Goal: Connect with others: Connect with others

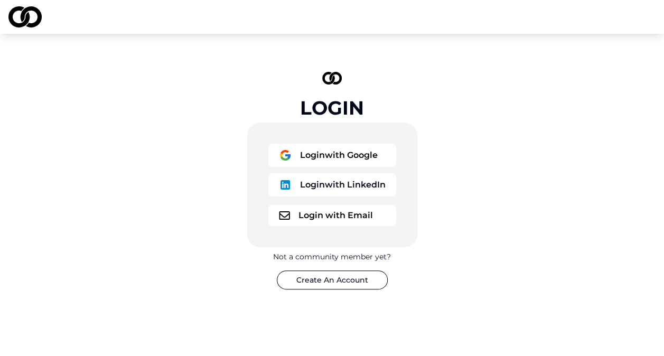
click at [350, 156] on button "Login with Google" at bounding box center [332, 155] width 128 height 23
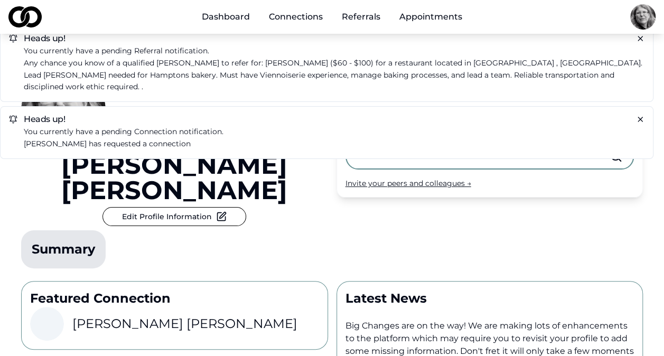
click at [372, 17] on link "Referrals" at bounding box center [360, 16] width 55 height 21
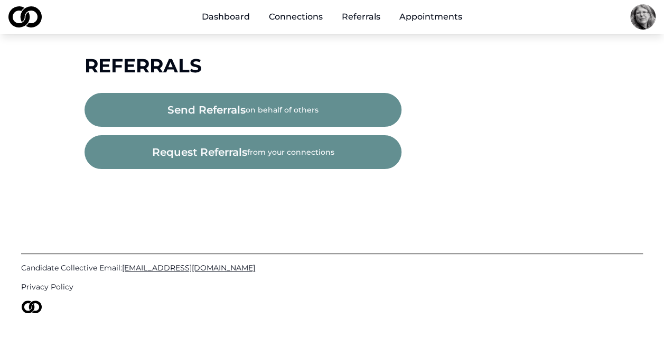
click at [236, 149] on span "request referrals" at bounding box center [199, 152] width 95 height 15
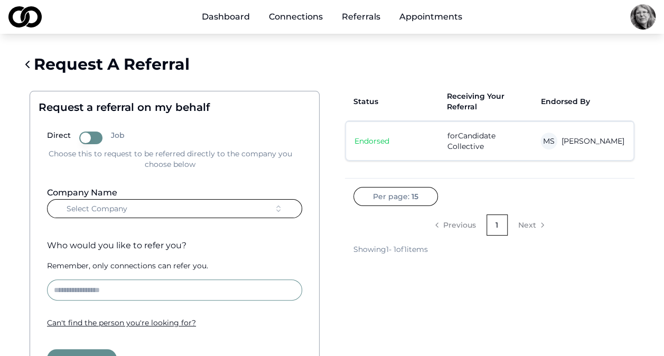
scroll to position [41, 0]
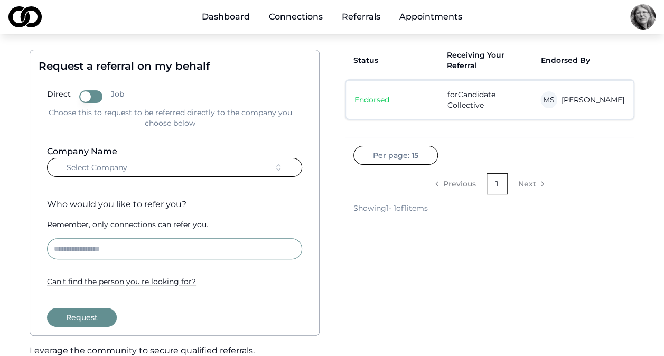
click at [163, 281] on div "Can ' t find the person you ' re looking for?" at bounding box center [174, 281] width 255 height 11
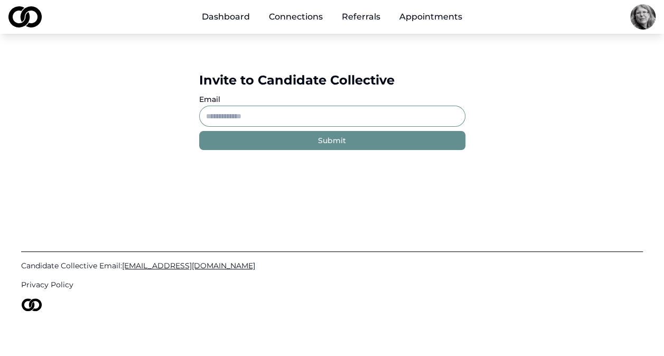
click at [240, 118] on input "Email" at bounding box center [332, 116] width 266 height 21
